Goal: Information Seeking & Learning: Learn about a topic

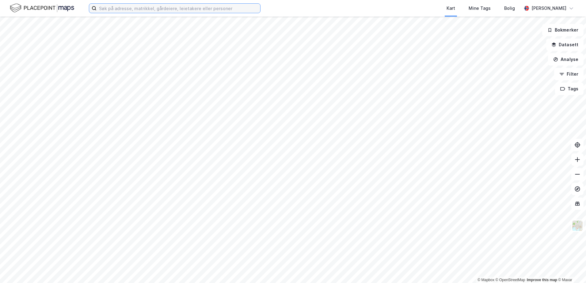
click at [125, 8] on input at bounding box center [178, 8] width 164 height 9
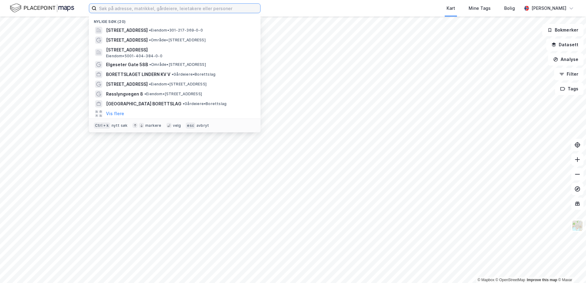
click at [134, 11] on input at bounding box center [178, 8] width 164 height 9
paste input "Lonaleitet 160"
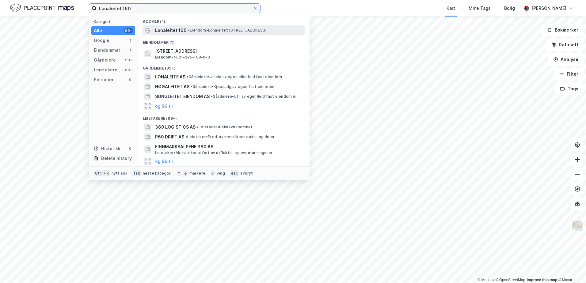
type input "Lonaleitet 160"
click at [185, 30] on div "Lonaleitet 160 • Eiendom • [STREET_ADDRESS]" at bounding box center [229, 30] width 148 height 7
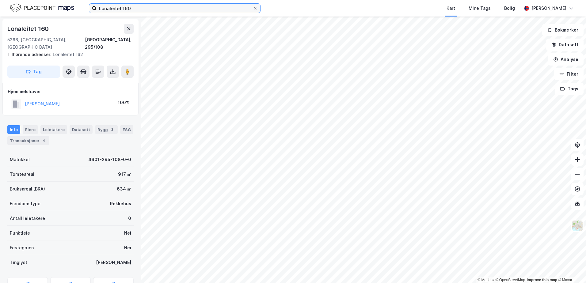
click at [168, 8] on input "Lonaleitet 160" at bounding box center [174, 8] width 156 height 9
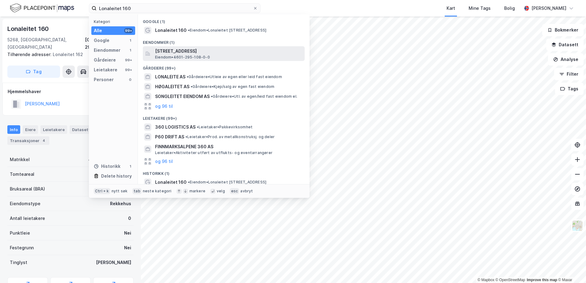
click at [182, 50] on span "[STREET_ADDRESS]" at bounding box center [228, 50] width 147 height 7
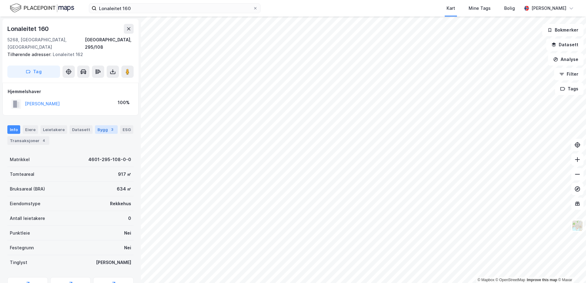
click at [100, 125] on div "Bygg 3" at bounding box center [106, 129] width 23 height 9
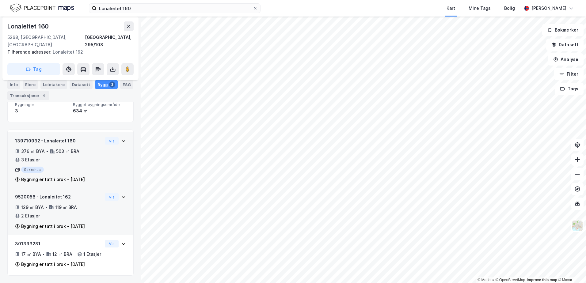
scroll to position [59, 0]
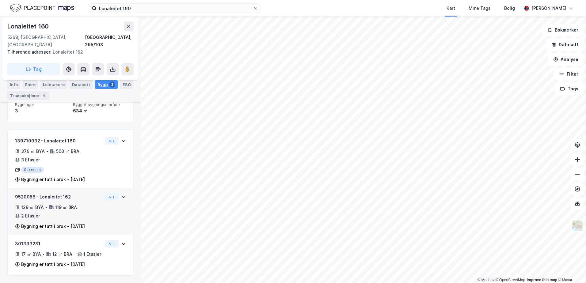
click at [62, 204] on div "119 ㎡ BRA" at bounding box center [66, 207] width 22 height 7
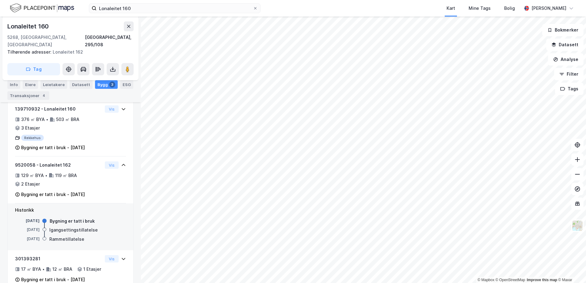
scroll to position [106, 0]
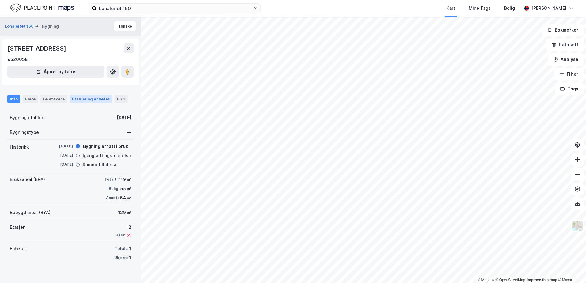
click at [89, 100] on div "Etasjer og enheter" at bounding box center [91, 99] width 38 height 6
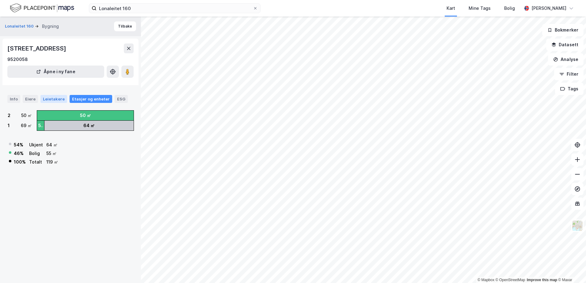
click at [51, 98] on div "Leietakere" at bounding box center [53, 99] width 27 height 8
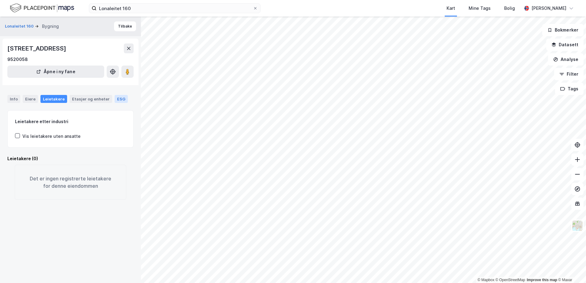
click at [115, 99] on div "ESG" at bounding box center [121, 99] width 13 height 8
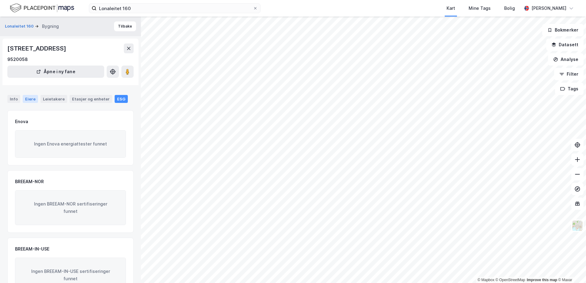
click at [31, 96] on div "Eiere" at bounding box center [30, 99] width 15 height 8
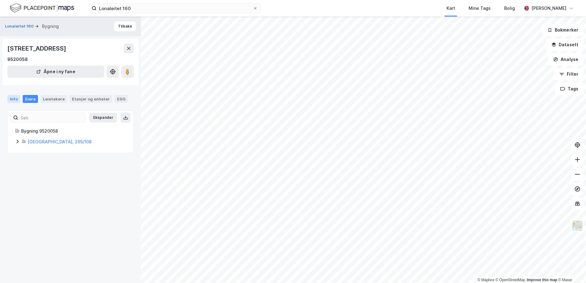
click at [16, 100] on div "Info" at bounding box center [13, 99] width 13 height 8
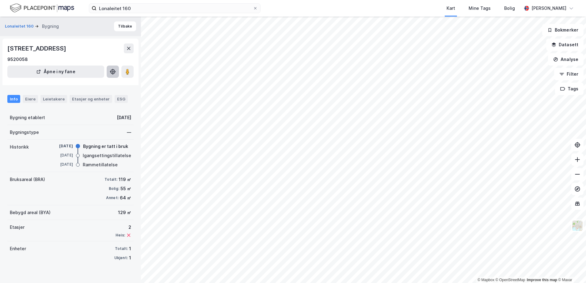
click at [113, 74] on icon at bounding box center [113, 72] width 6 height 6
